Goal: Communication & Community: Answer question/provide support

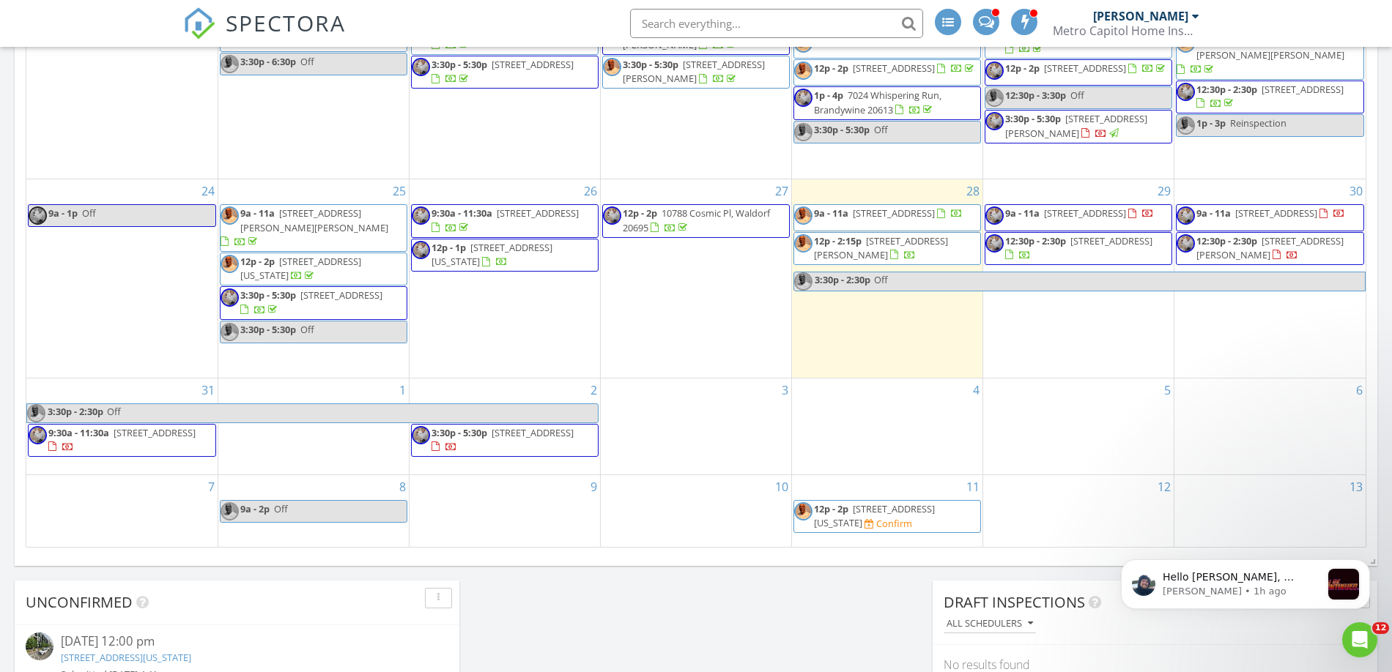
scroll to position [1025, 0]
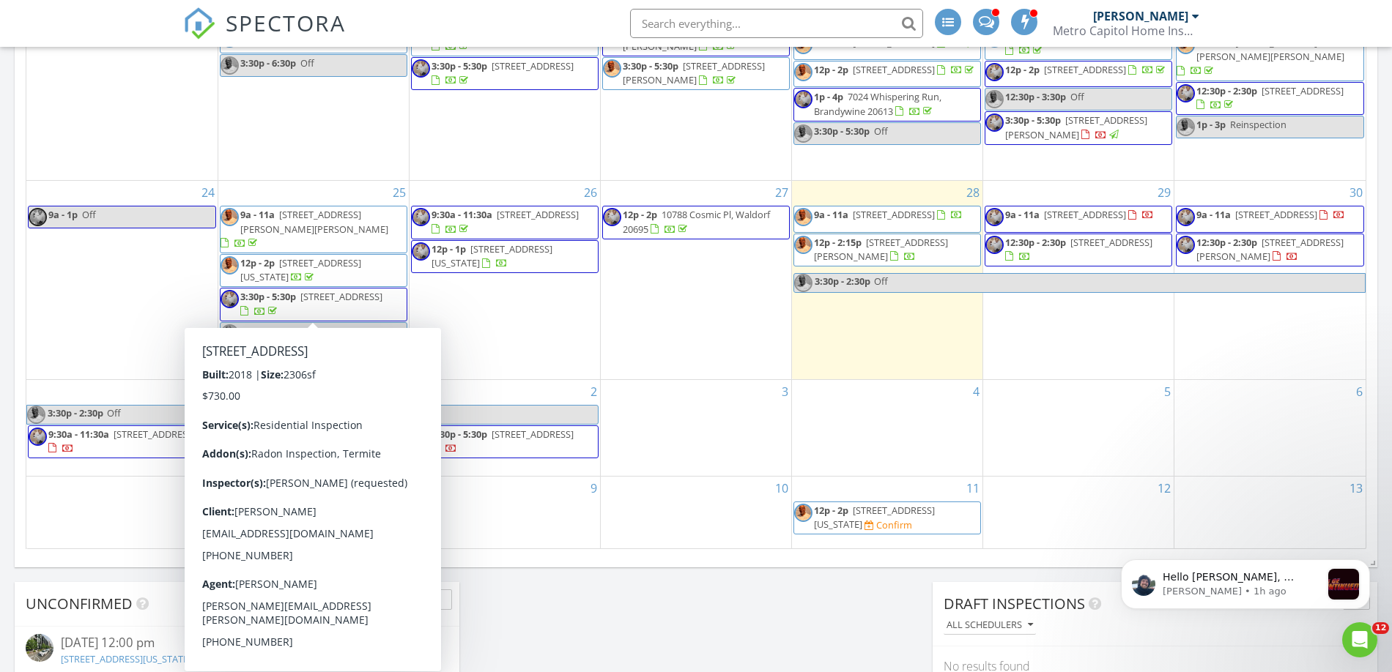
click at [351, 303] on span "[STREET_ADDRESS]" at bounding box center [341, 296] width 82 height 13
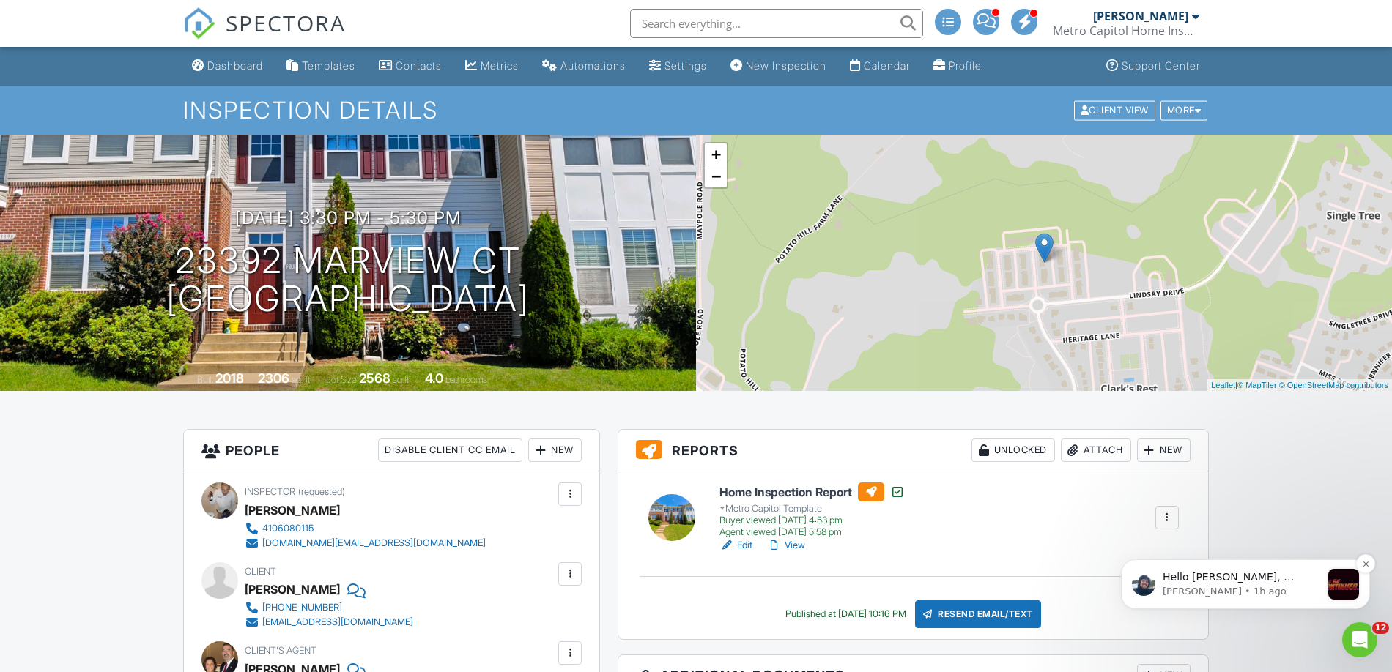
click at [1290, 582] on p "Hello [PERSON_NAME], ﻿​﻿ ﻿Checking in to see how you are doing. I did not hear …" at bounding box center [1241, 578] width 158 height 15
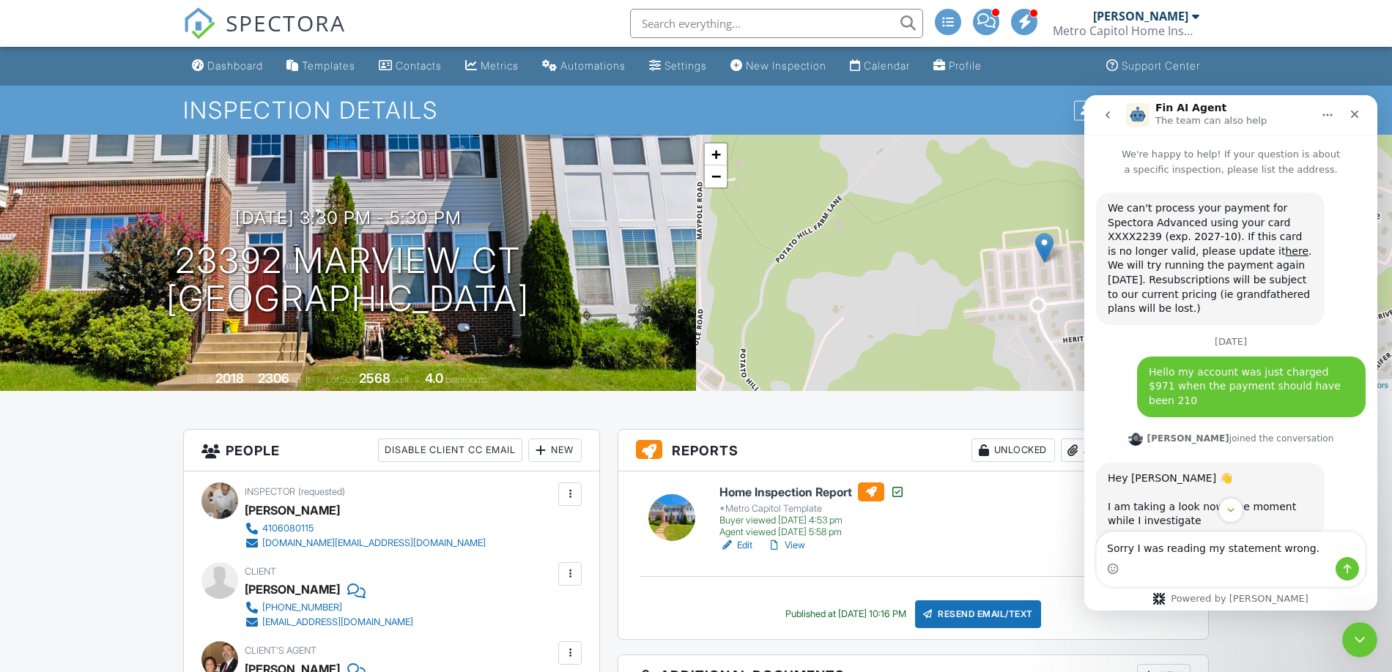
type textarea "Sorry I was reading my statement wrong."
click at [1351, 575] on button "Send a message…" at bounding box center [1346, 568] width 23 height 23
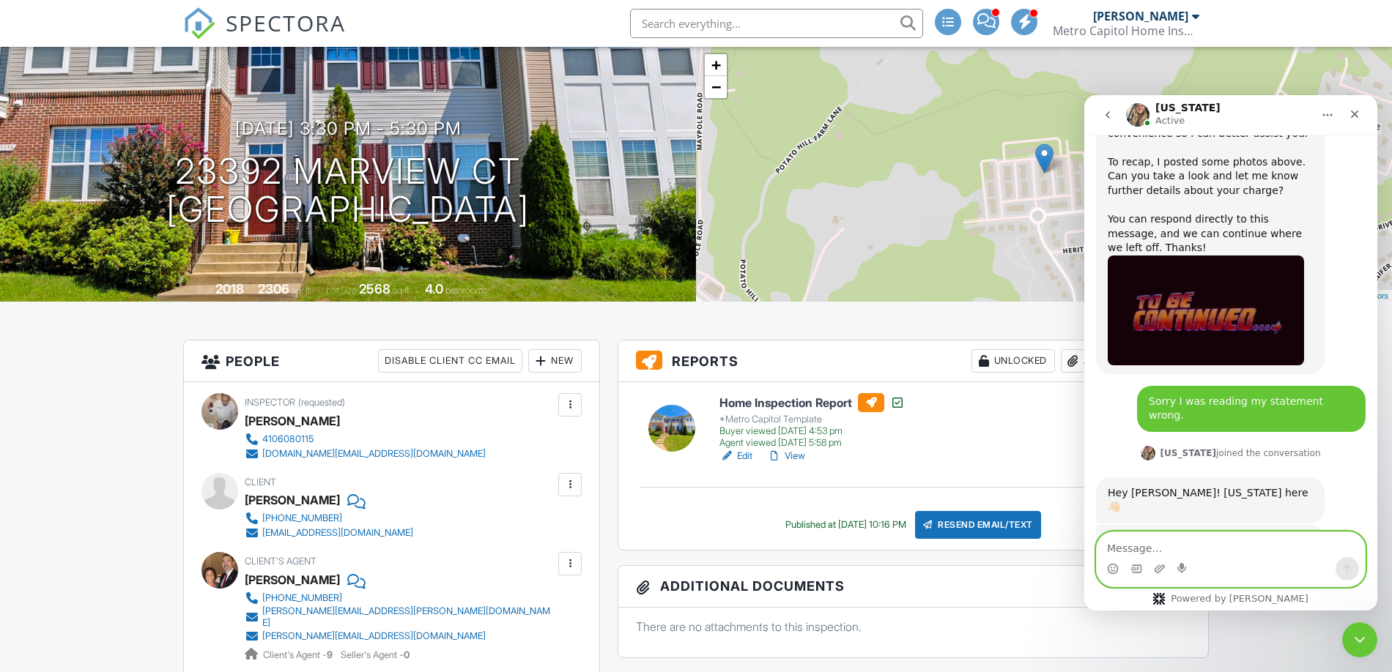
scroll to position [90, 0]
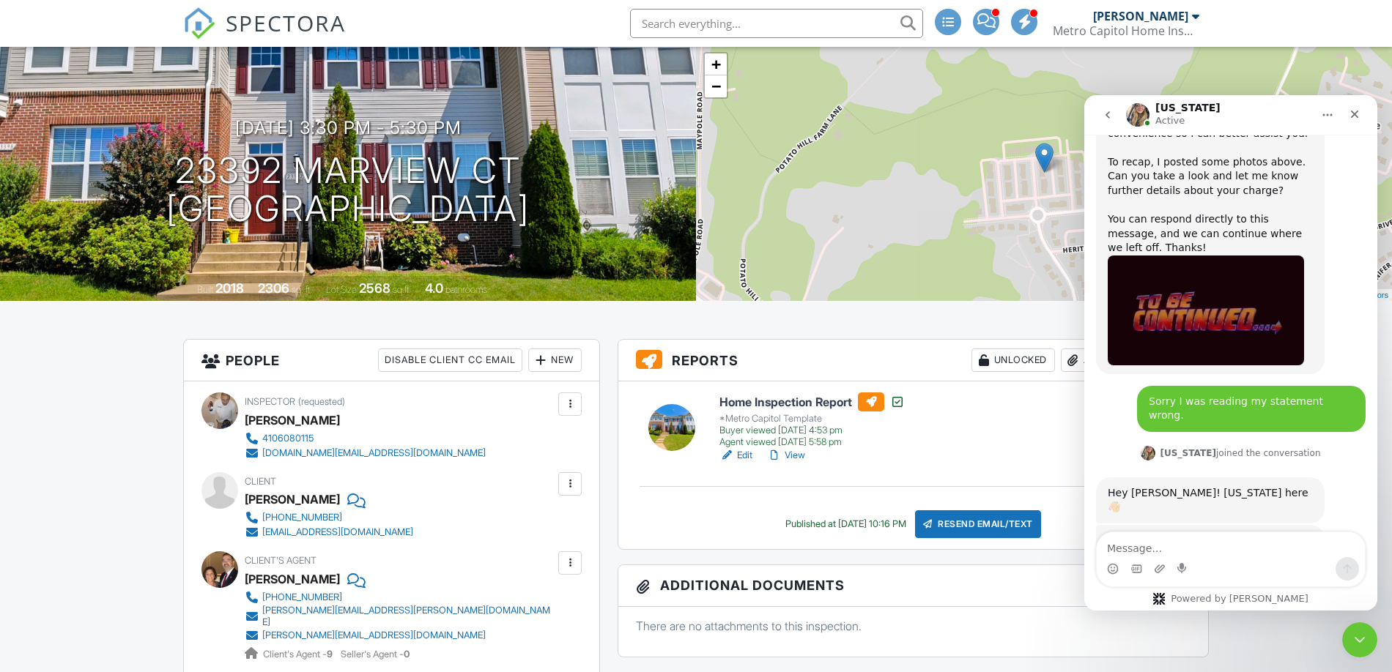
click at [715, 23] on input "text" at bounding box center [776, 23] width 293 height 29
